Goal: Task Accomplishment & Management: Use online tool/utility

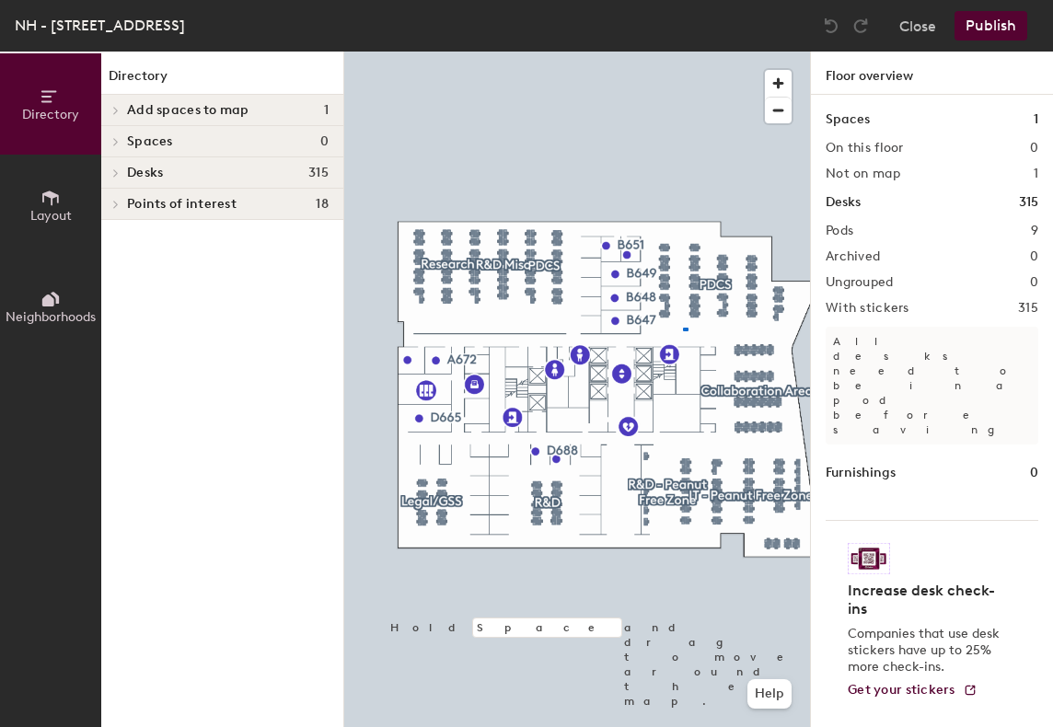
click at [683, 52] on div at bounding box center [577, 52] width 466 height 0
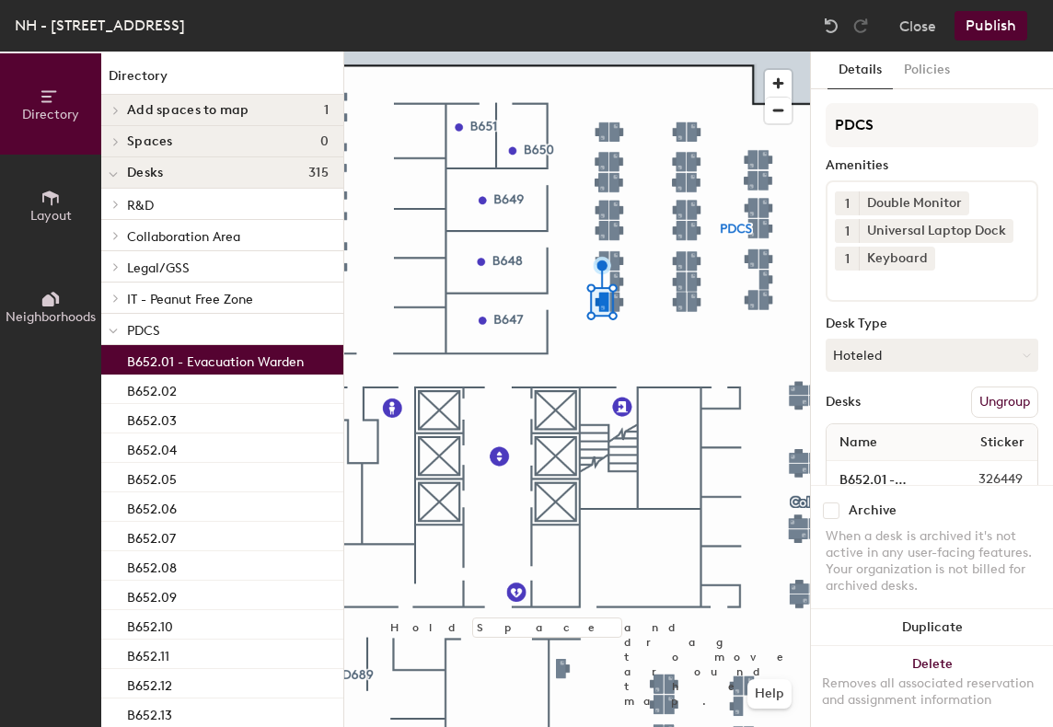
scroll to position [54, 0]
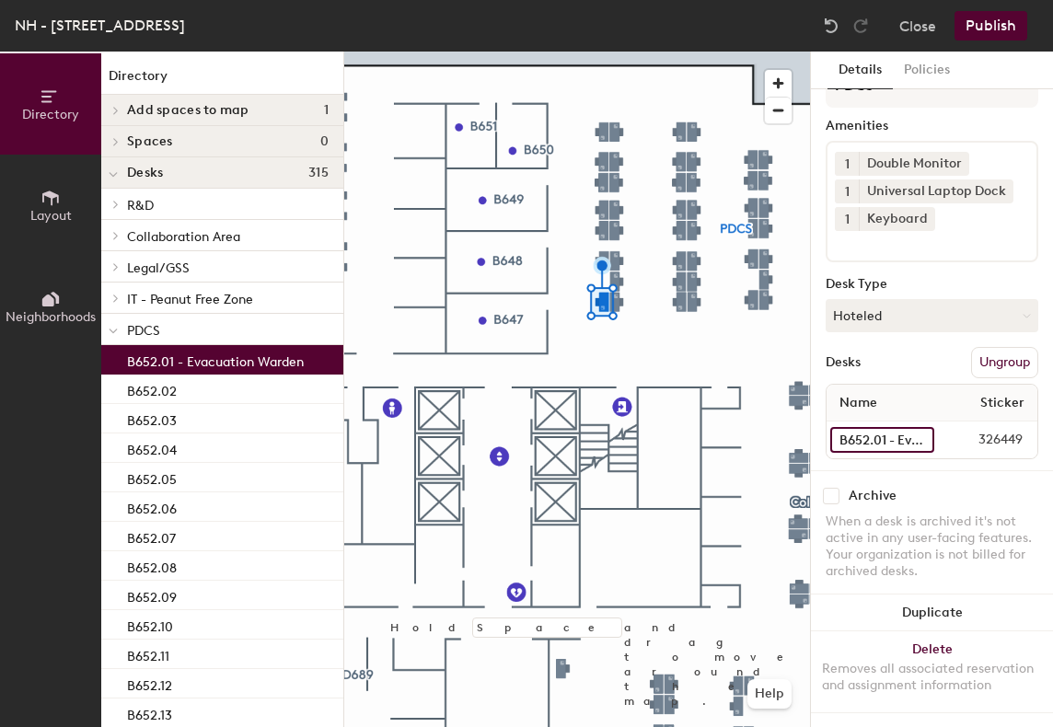
click at [903, 427] on input "B652.01 - Evacuation Warden" at bounding box center [883, 440] width 104 height 26
click at [900, 427] on input "B652.01 - Evacuation Warden" at bounding box center [883, 440] width 104 height 26
type input "B652.01"
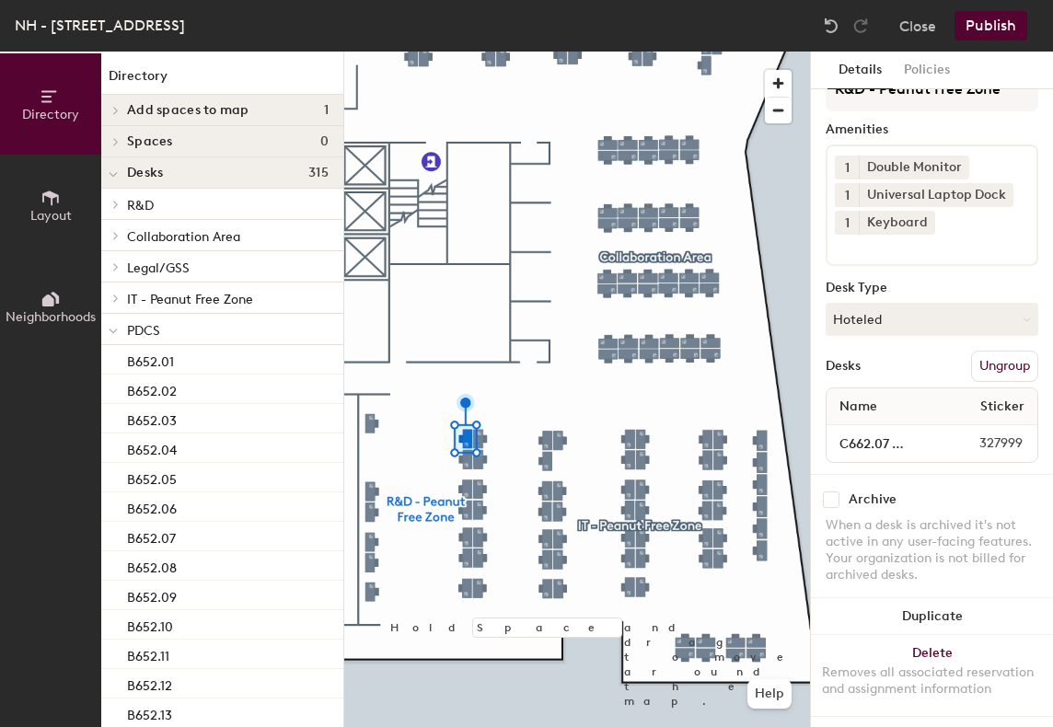
scroll to position [54, 0]
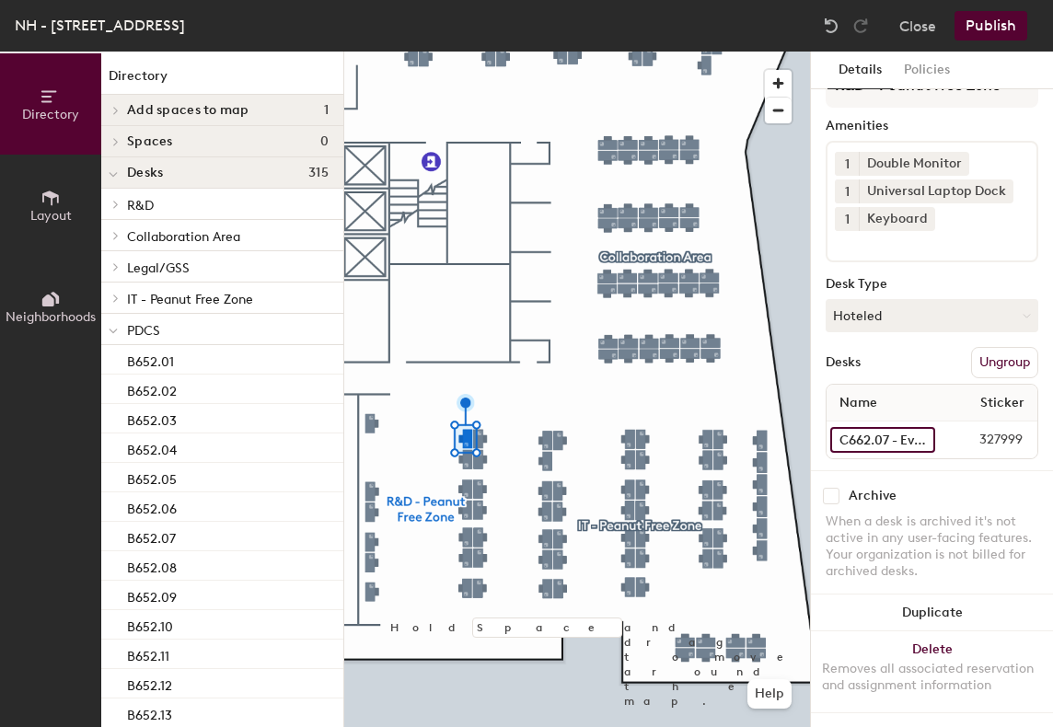
click at [904, 427] on input "C662.07 - Evacuation Warden" at bounding box center [883, 440] width 105 height 26
click at [903, 427] on input "C662.07 - Evacuation Warden" at bounding box center [883, 440] width 105 height 26
type input "C662.07"
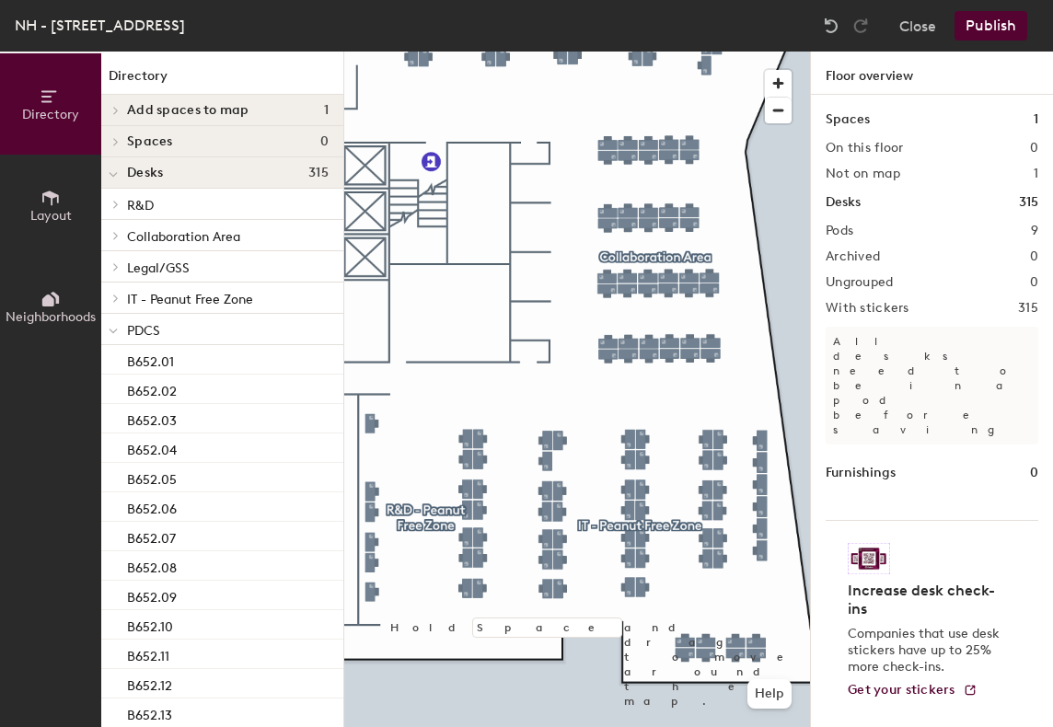
click at [985, 29] on button "Publish" at bounding box center [991, 25] width 73 height 29
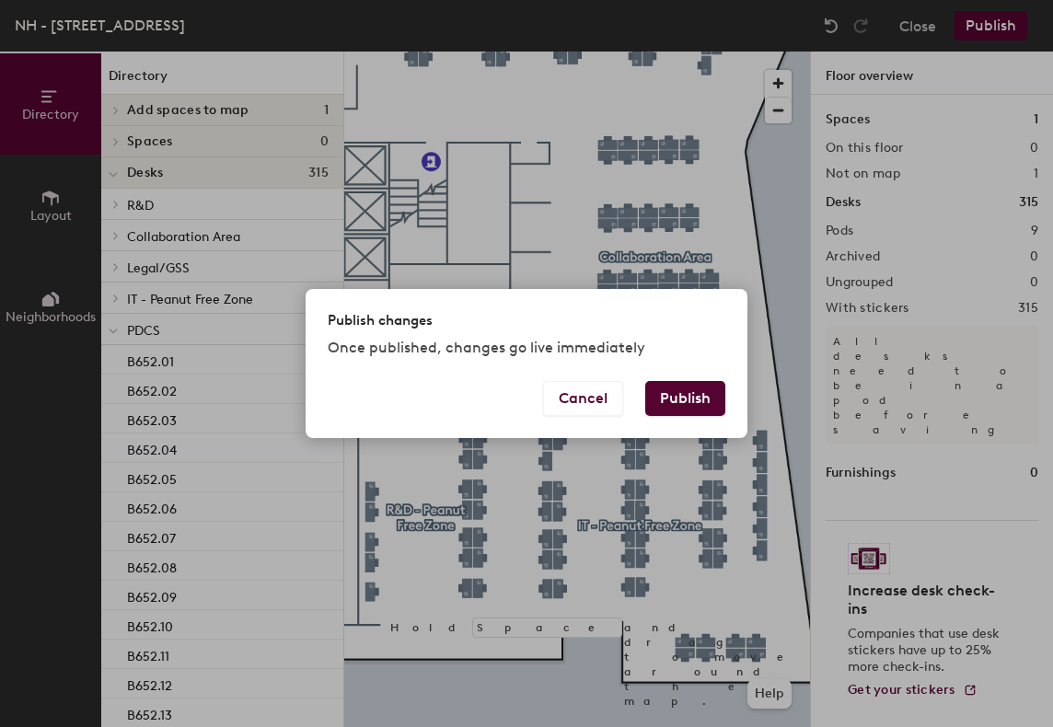
click at [678, 409] on button "Publish" at bounding box center [685, 398] width 80 height 35
